Goal: Transaction & Acquisition: Purchase product/service

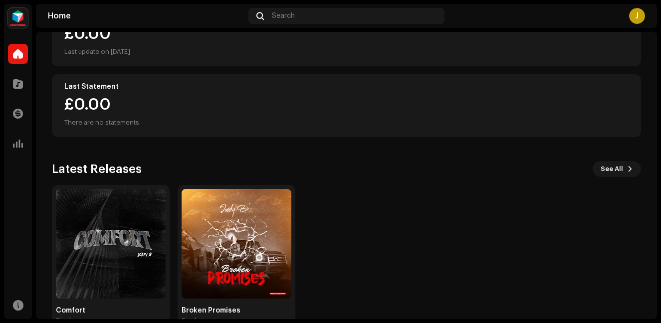
scroll to position [170, 0]
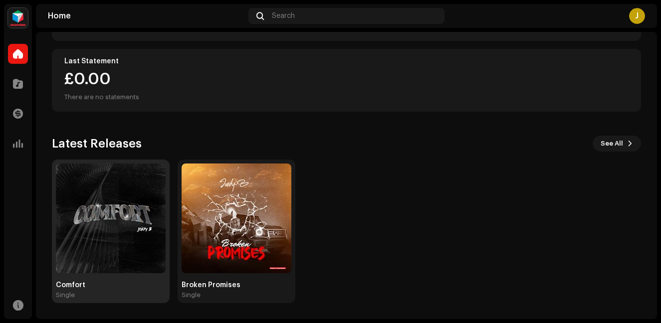
click at [125, 211] on img at bounding box center [111, 219] width 110 height 110
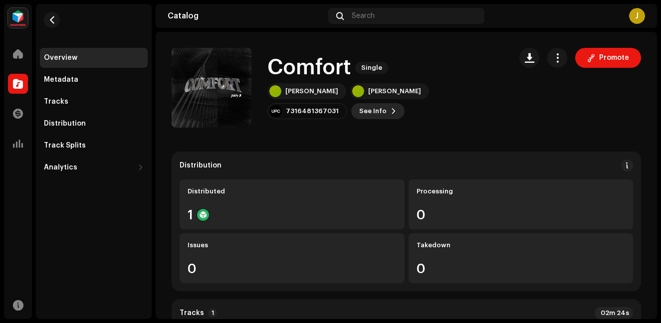
click at [351, 112] on button "See Info" at bounding box center [377, 111] width 53 height 16
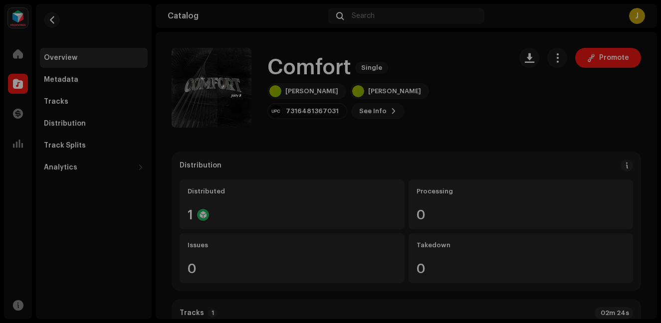
click at [534, 127] on div "Comfort 3019600 Metadata Distribution Metadata Language English Release Title C…" at bounding box center [330, 161] width 661 height 323
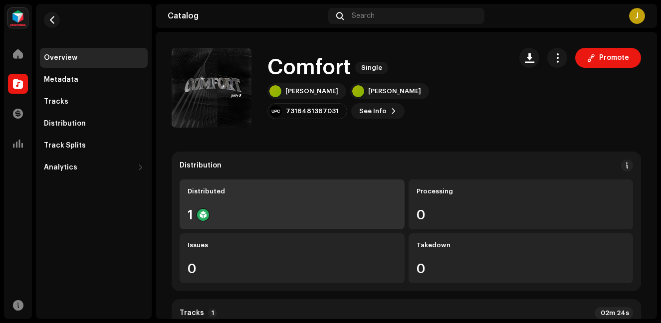
click at [243, 209] on div "1" at bounding box center [292, 214] width 209 height 13
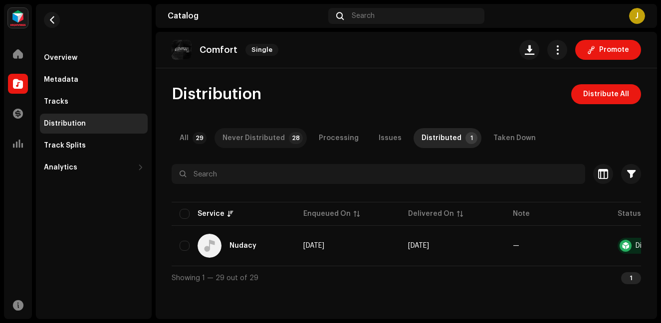
click at [258, 139] on div "Never Distributed" at bounding box center [253, 138] width 62 height 20
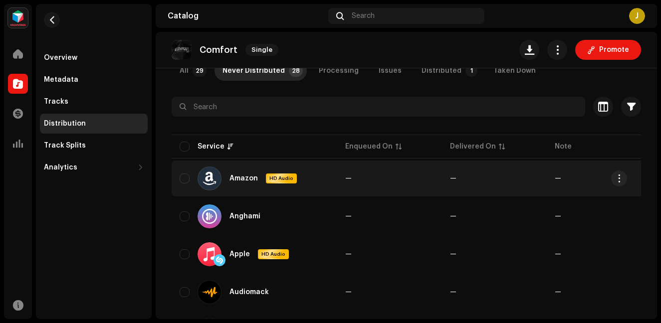
scroll to position [50, 0]
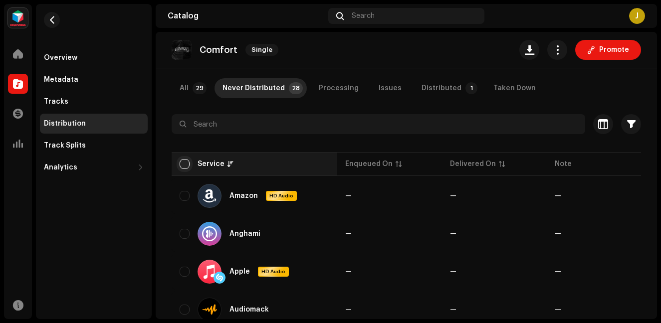
click at [184, 164] on input "checkbox" at bounding box center [185, 164] width 10 height 10
checkbox input "true"
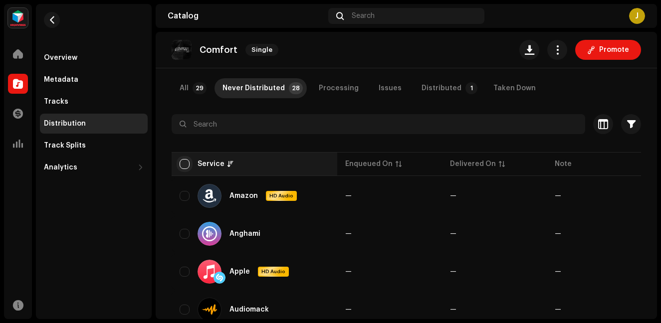
checkbox input "true"
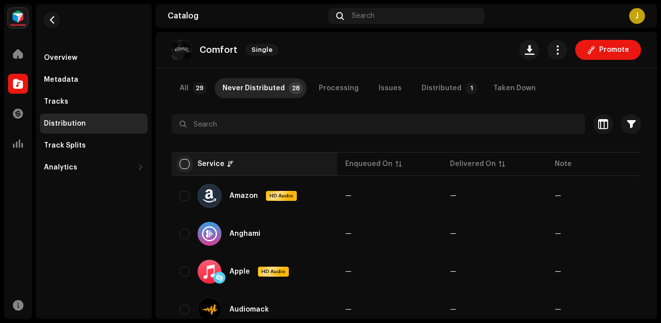
checkbox input "true"
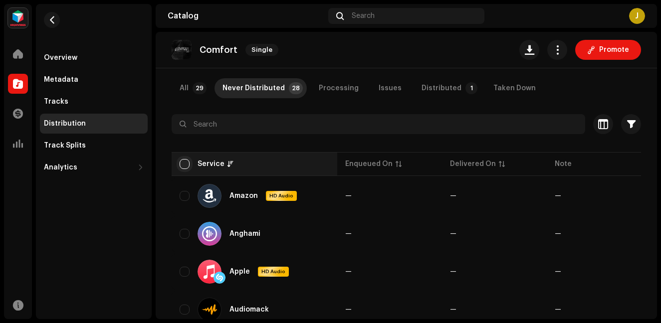
checkbox input "true"
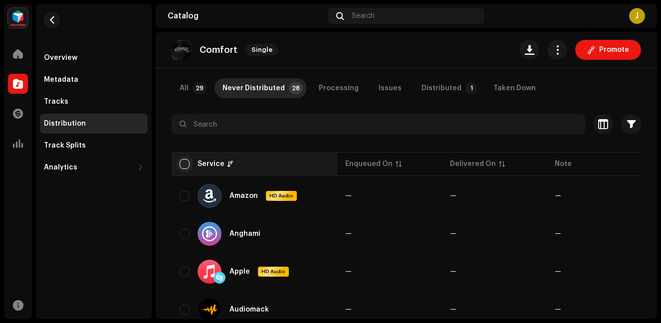
checkbox input "true"
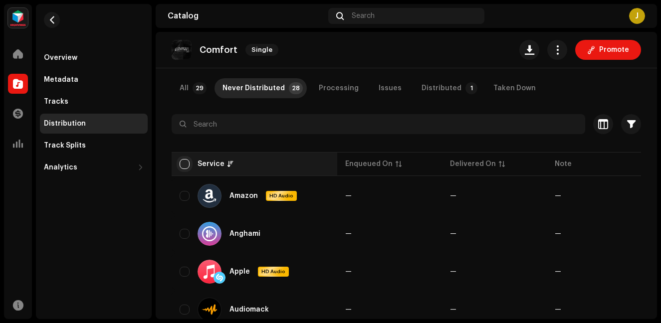
checkbox input "true"
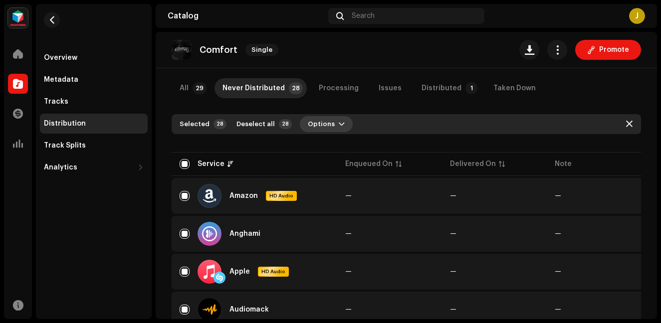
click at [330, 124] on button "Options" at bounding box center [326, 124] width 53 height 16
click at [334, 148] on span "Distribute" at bounding box center [319, 147] width 35 height 8
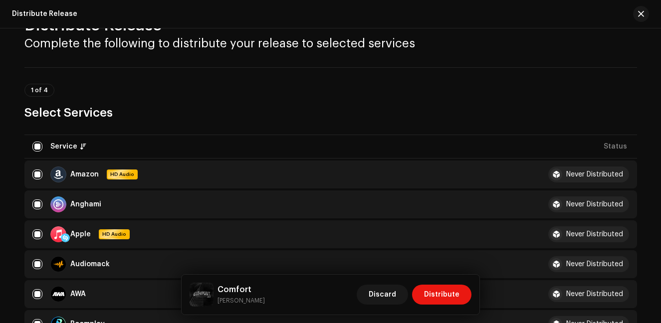
scroll to position [0, 0]
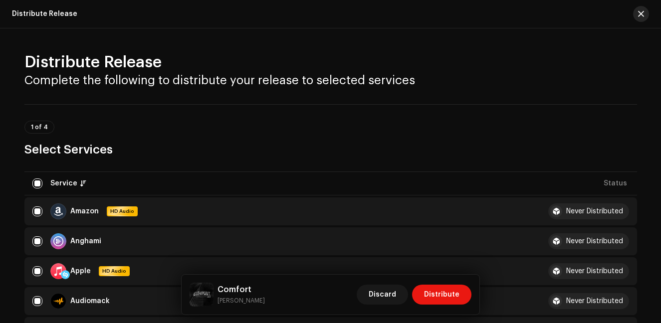
click at [643, 16] on span "button" at bounding box center [641, 14] width 6 height 8
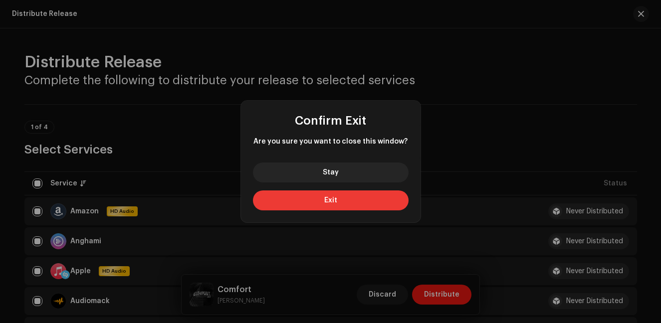
click at [345, 204] on button "Exit" at bounding box center [331, 200] width 156 height 20
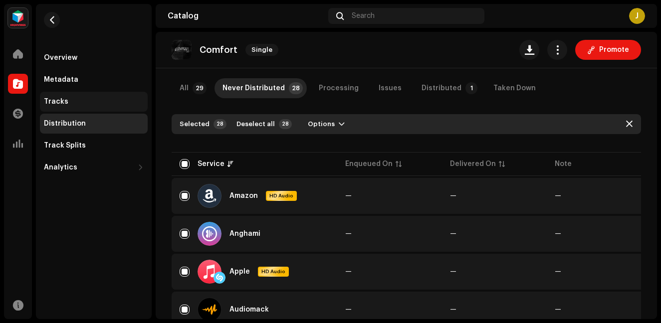
click at [66, 101] on div "Tracks" at bounding box center [94, 102] width 100 height 8
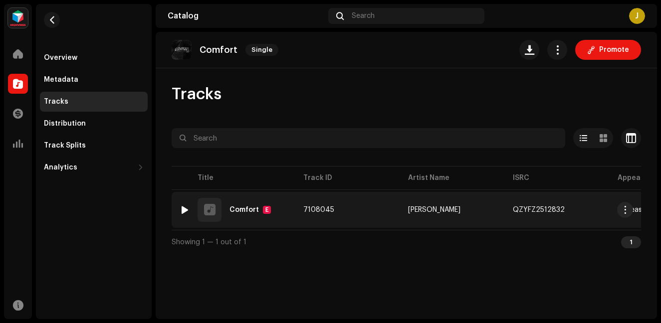
click at [381, 210] on td "7108045" at bounding box center [347, 210] width 105 height 36
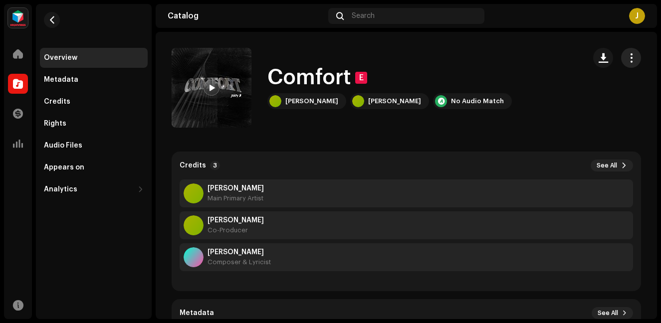
click at [623, 66] on button "button" at bounding box center [631, 58] width 20 height 20
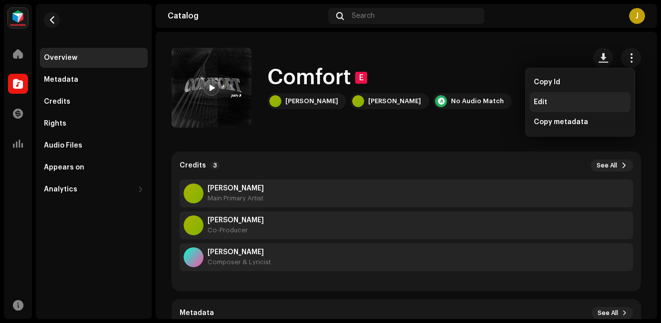
click at [541, 100] on span "Edit" at bounding box center [540, 102] width 13 height 8
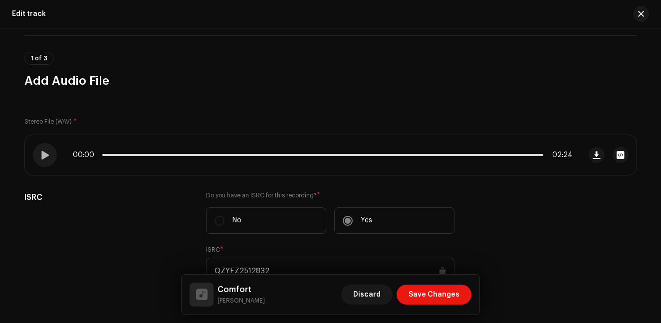
scroll to position [50, 0]
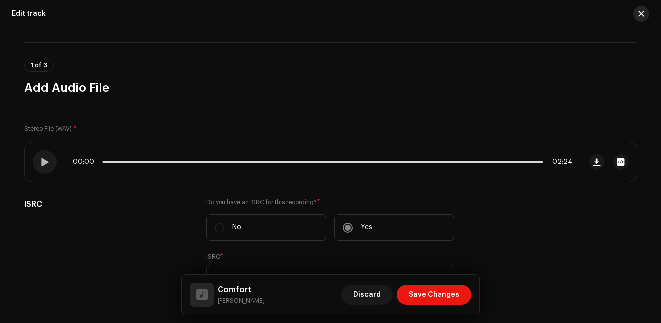
click at [640, 15] on span "button" at bounding box center [641, 14] width 6 height 8
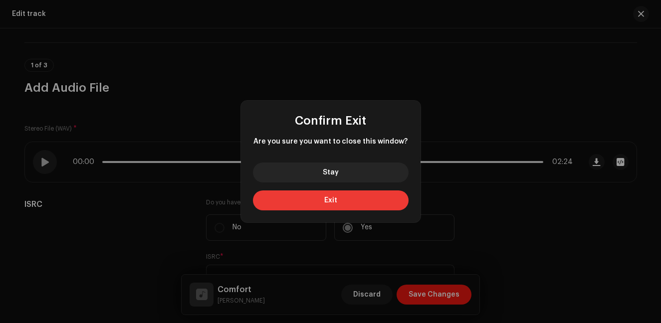
click at [352, 196] on button "Exit" at bounding box center [331, 200] width 156 height 20
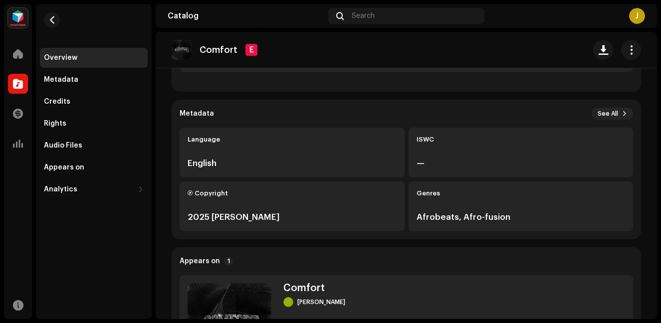
scroll to position [349, 0]
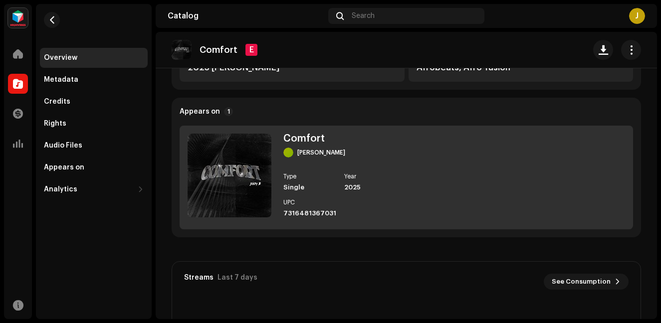
click at [382, 187] on div "2025" at bounding box center [370, 188] width 53 height 8
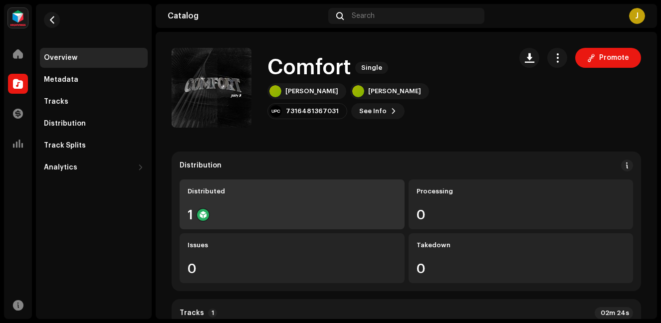
click at [312, 191] on div "Distributed" at bounding box center [292, 192] width 209 height 8
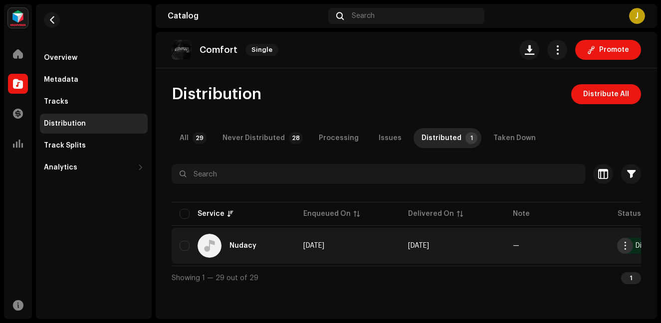
click at [621, 249] on span "button" at bounding box center [624, 246] width 7 height 8
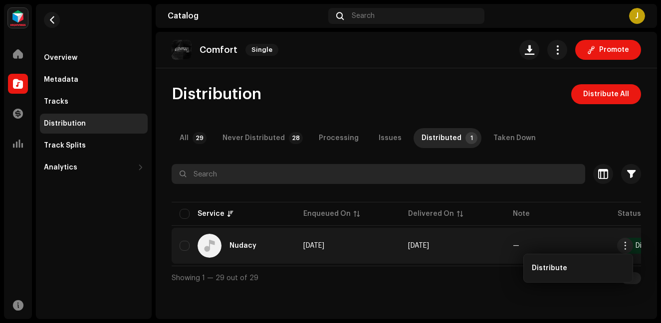
click at [431, 173] on input "text" at bounding box center [378, 174] width 413 height 20
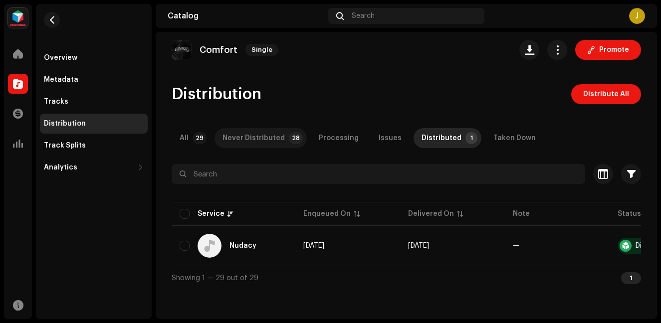
click at [252, 133] on div "Never Distributed" at bounding box center [253, 138] width 62 height 20
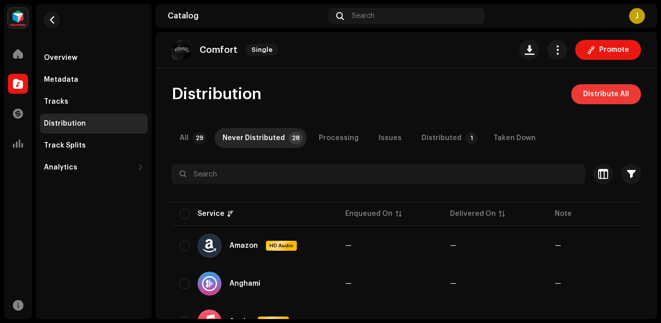
click at [596, 99] on span "Distribute All" at bounding box center [606, 94] width 46 height 20
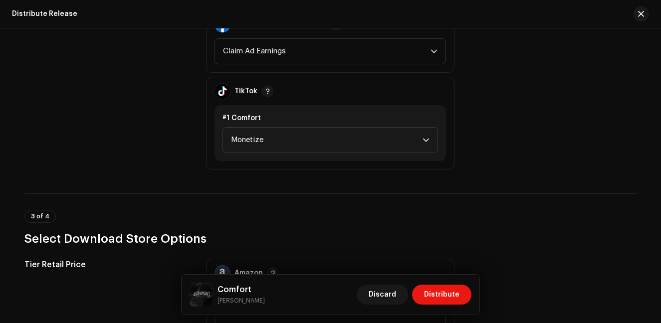
scroll to position [1247, 0]
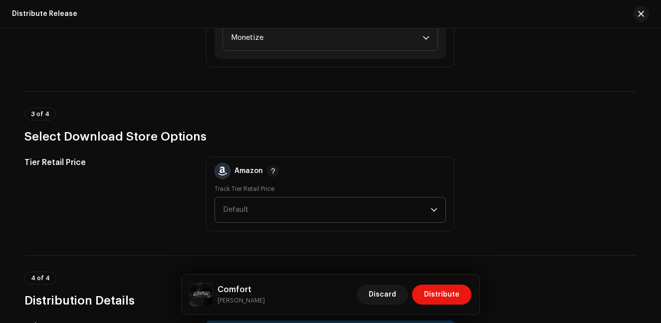
click at [311, 208] on span "Default" at bounding box center [326, 209] width 207 height 25
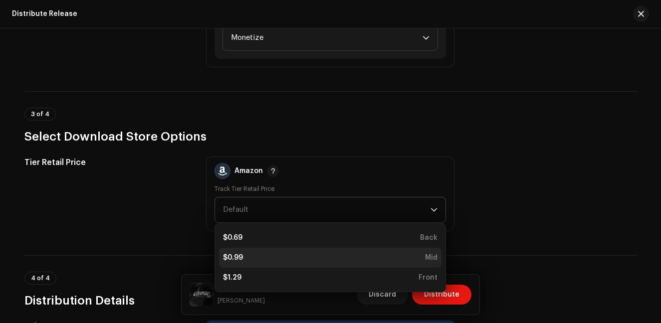
click at [235, 265] on li "$0.99 Mid" at bounding box center [330, 258] width 222 height 20
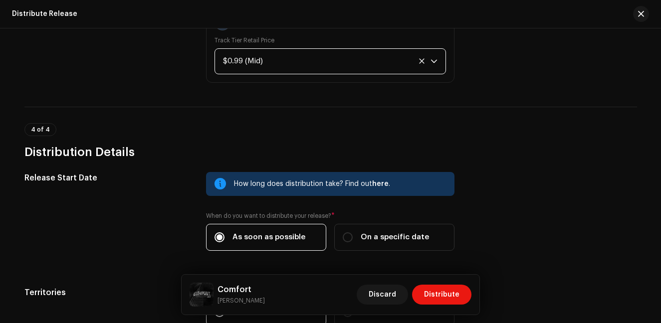
scroll to position [1396, 0]
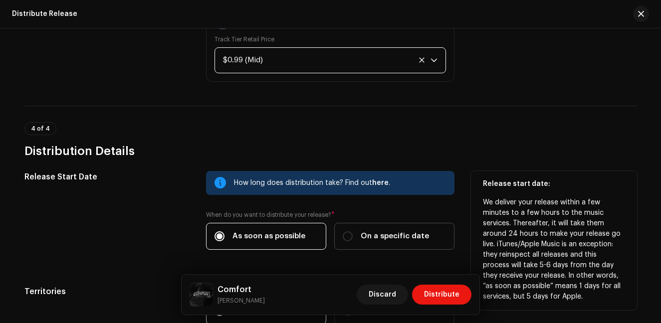
click at [359, 233] on div "On a specific date" at bounding box center [386, 236] width 86 height 11
click at [353, 233] on input "On a specific date" at bounding box center [348, 236] width 10 height 10
radio input "true"
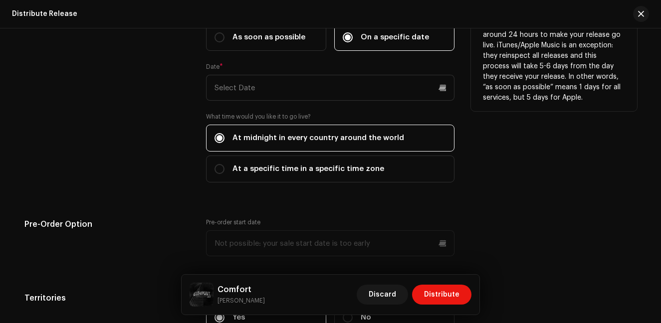
scroll to position [1596, 0]
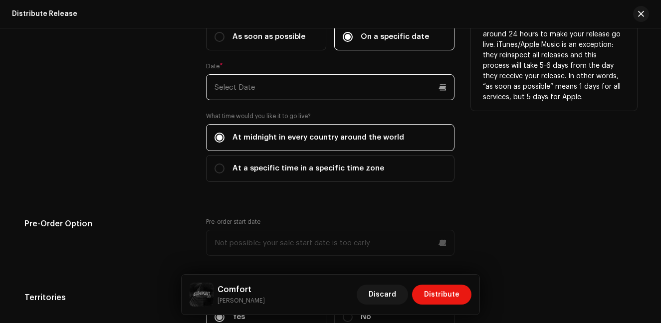
click at [247, 81] on input "text" at bounding box center [330, 87] width 248 height 26
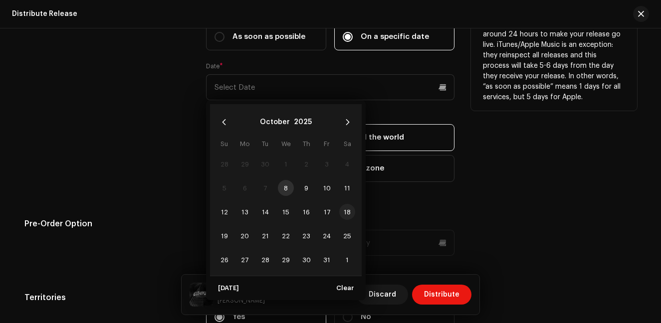
click at [349, 211] on span "18" at bounding box center [347, 212] width 16 height 16
type input "[DATE]"
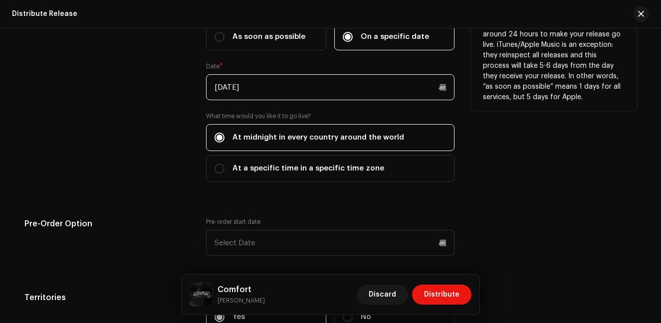
click at [436, 89] on input "[DATE]" at bounding box center [330, 87] width 248 height 26
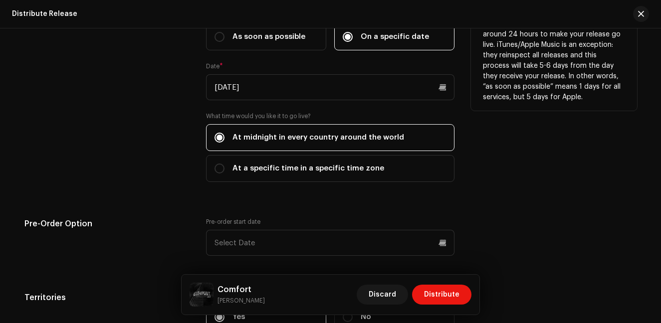
click at [509, 183] on div "Release start date: We deliver your release within a few minutes to a few hours…" at bounding box center [554, 83] width 166 height 222
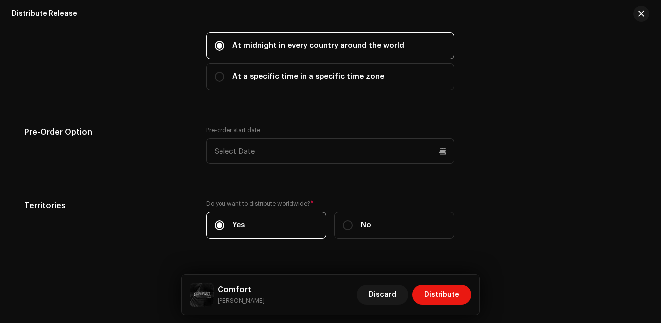
scroll to position [1711, 0]
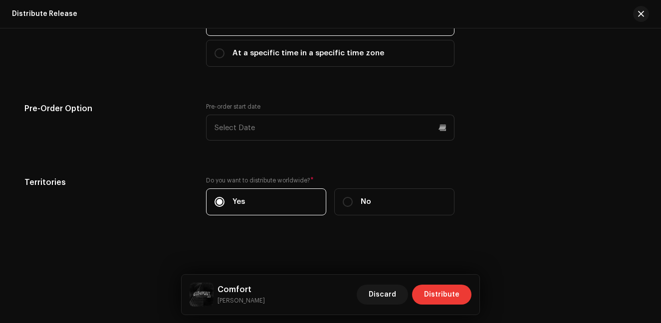
click at [461, 293] on button "Distribute" at bounding box center [441, 295] width 59 height 20
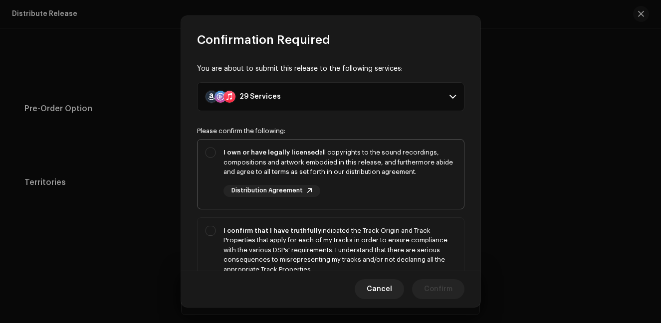
click at [199, 152] on div "I own or have legally licensed all copyrights to the sound recordings, composit…" at bounding box center [330, 172] width 266 height 65
checkbox input "true"
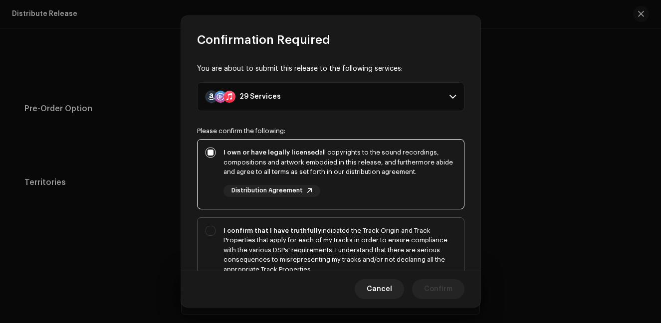
click at [220, 243] on div "I confirm that I have truthfully indicated the Track Origin and Track Propertie…" at bounding box center [330, 260] width 266 height 85
checkbox input "true"
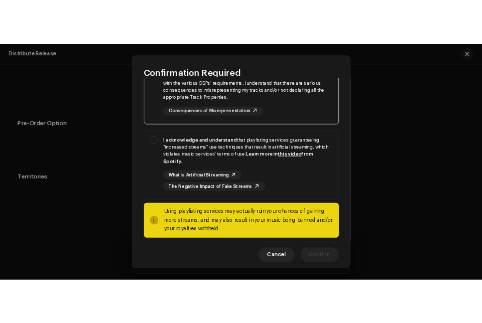
scroll to position [207, 0]
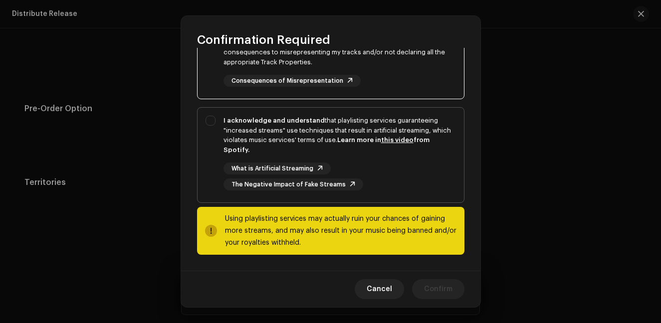
click at [306, 151] on div "I acknowledge and understand that playlisting services guaranteeing "increased …" at bounding box center [339, 135] width 232 height 39
checkbox input "true"
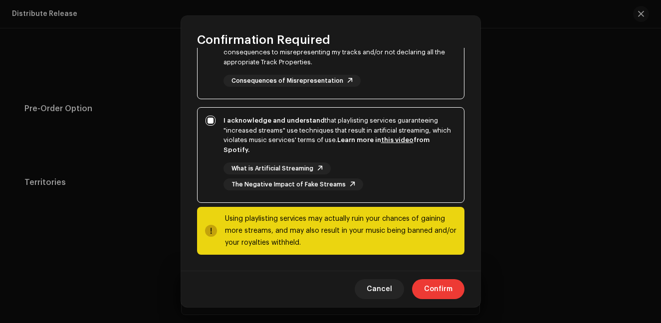
click at [436, 284] on span "Confirm" at bounding box center [438, 289] width 28 height 20
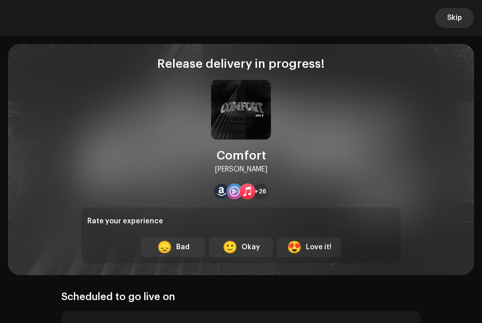
click at [461, 17] on button "Skip" at bounding box center [454, 18] width 39 height 20
